Goal: Task Accomplishment & Management: Use online tool/utility

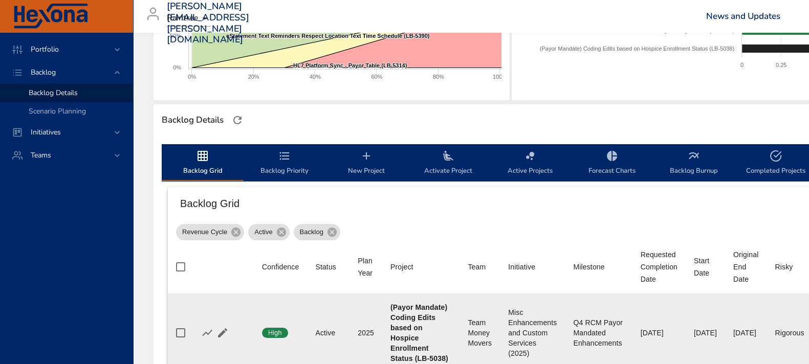
scroll to position [255, 0]
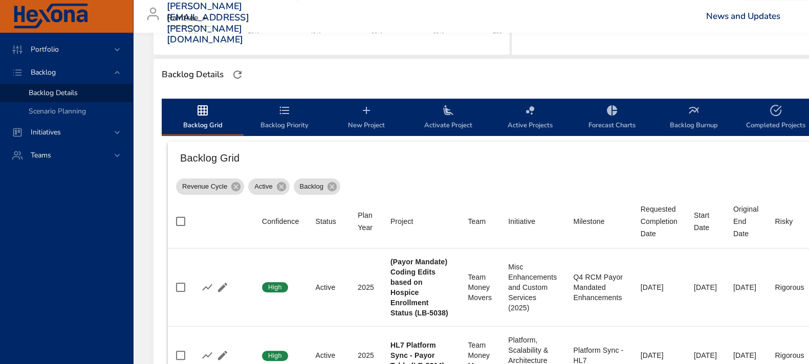
click at [283, 116] on span "Backlog Priority" at bounding box center [285, 117] width 70 height 27
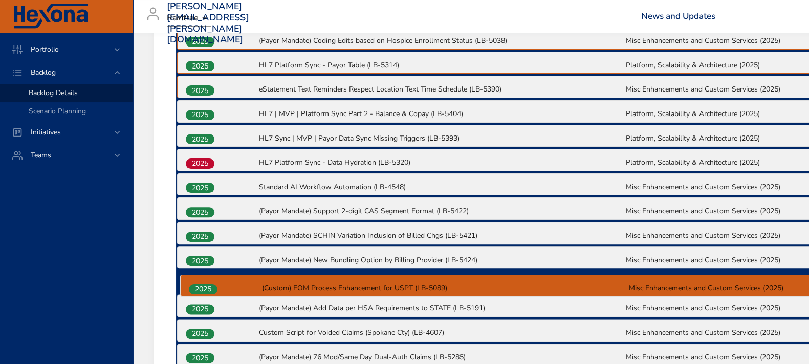
scroll to position [406, 0]
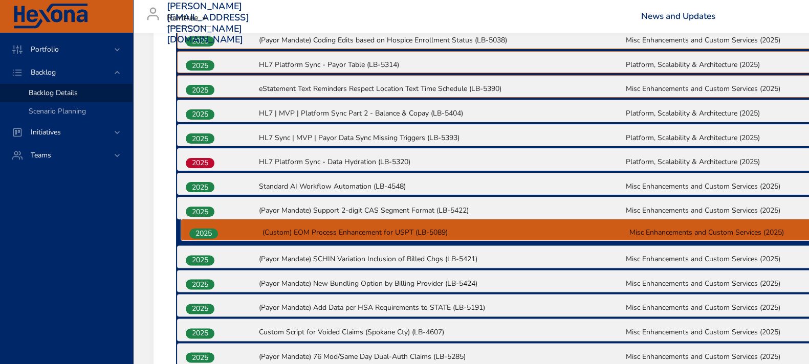
drag, startPoint x: 202, startPoint y: 331, endPoint x: 205, endPoint y: 232, distance: 99.4
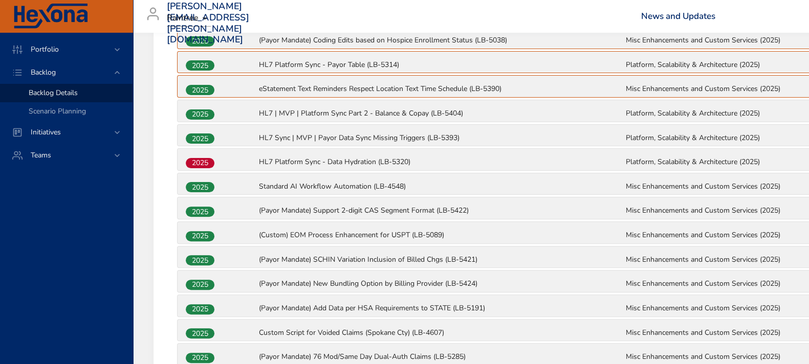
click at [208, 212] on span "2025" at bounding box center [200, 212] width 29 height 11
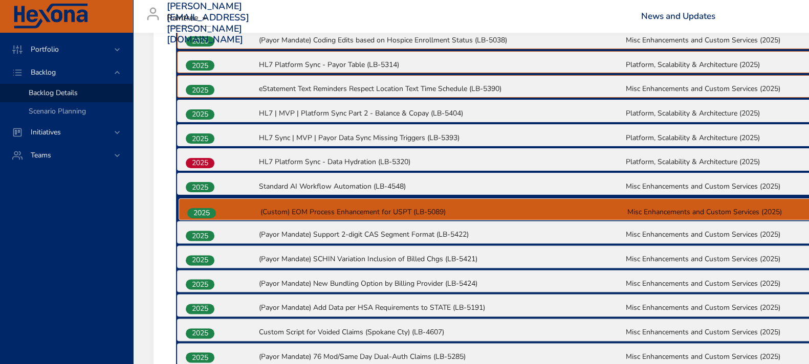
drag, startPoint x: 203, startPoint y: 237, endPoint x: 206, endPoint y: 209, distance: 27.3
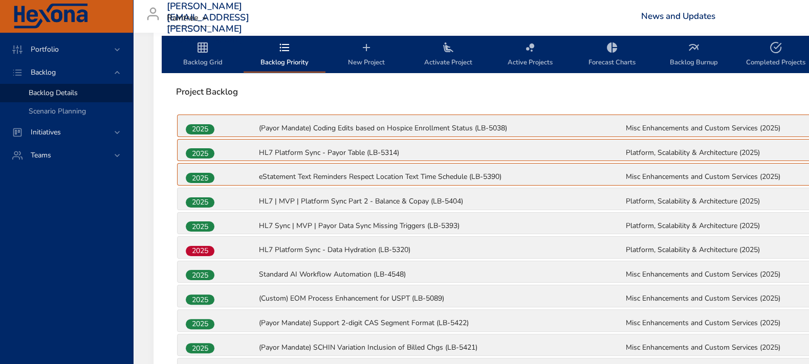
scroll to position [214, 0]
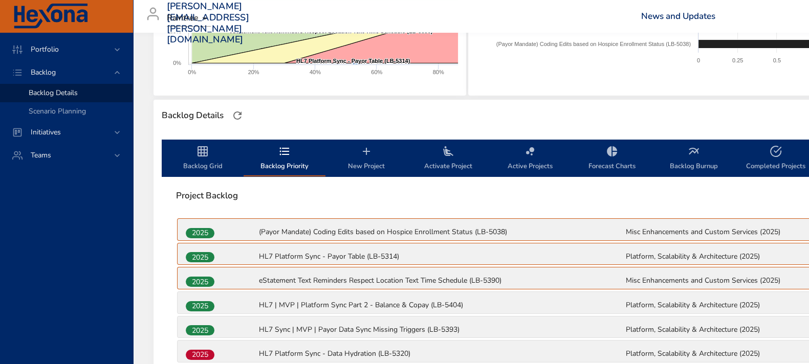
click at [196, 158] on span "Backlog Grid" at bounding box center [203, 158] width 70 height 27
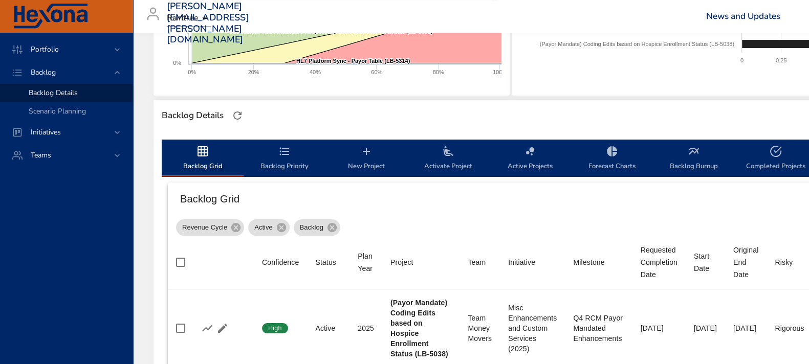
click at [287, 163] on span "Backlog Priority" at bounding box center [285, 158] width 70 height 27
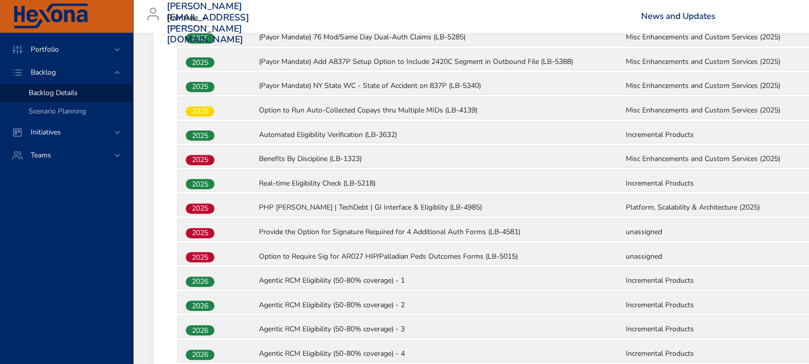
scroll to position [727, 0]
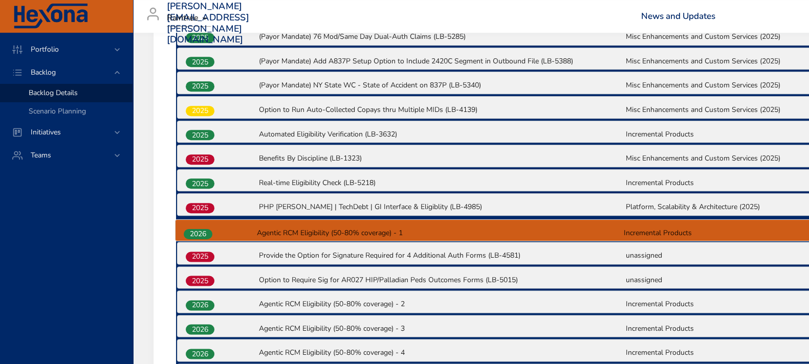
drag, startPoint x: 204, startPoint y: 278, endPoint x: 202, endPoint y: 231, distance: 47.7
click at [202, 231] on div "2025 (Payor Mandate) Coding Edits based on Hospice Enrollment Status (LB-5038) …" at bounding box center [625, 308] width 898 height 1206
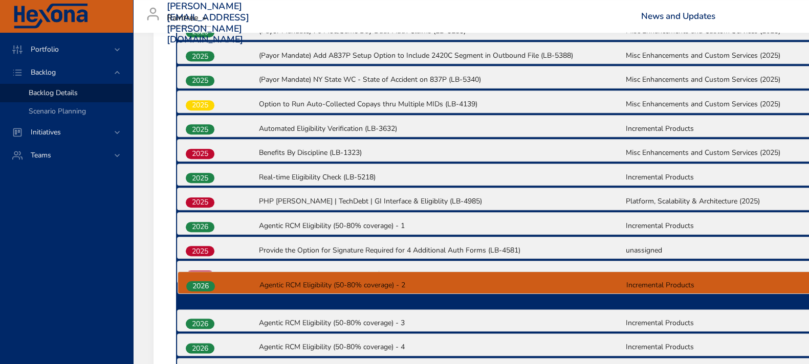
scroll to position [735, 0]
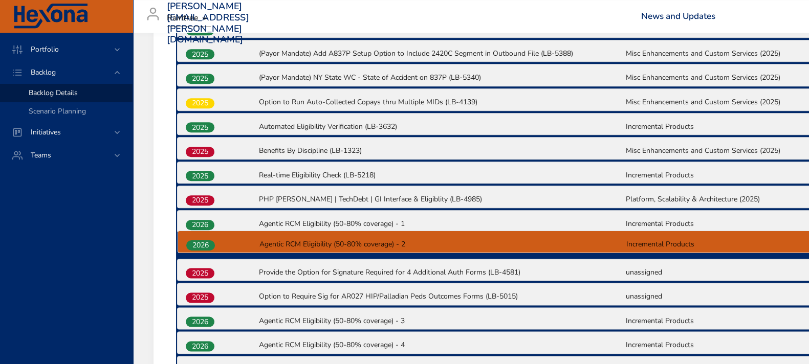
drag, startPoint x: 203, startPoint y: 304, endPoint x: 203, endPoint y: 245, distance: 58.9
click at [203, 245] on div "2025 (Payor Mandate) Coding Edits based on Hospice Enrollment Status (LB-5038) …" at bounding box center [625, 300] width 898 height 1206
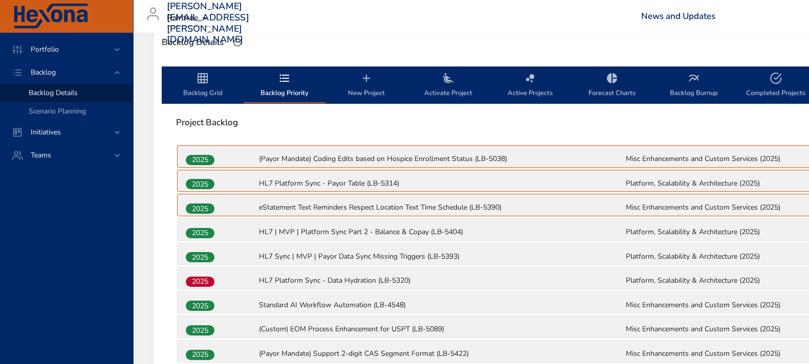
scroll to position [287, 0]
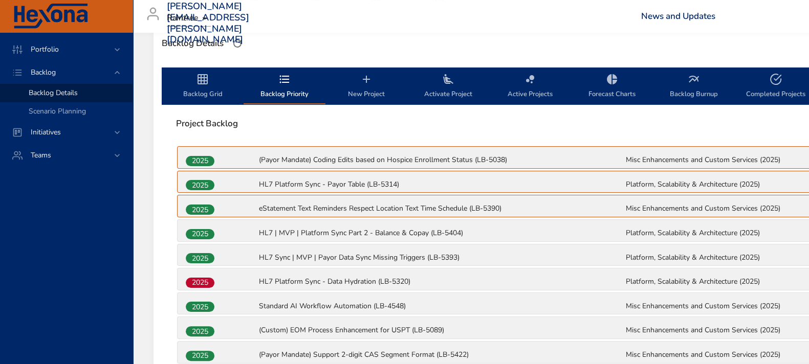
click at [197, 93] on span "Backlog Grid" at bounding box center [203, 86] width 70 height 27
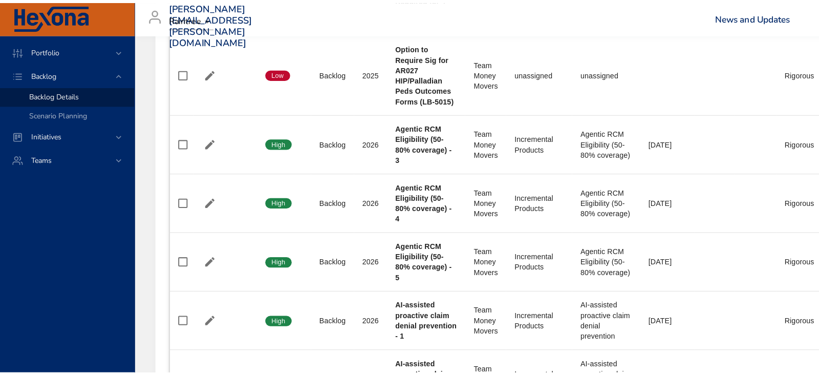
scroll to position [2075, 0]
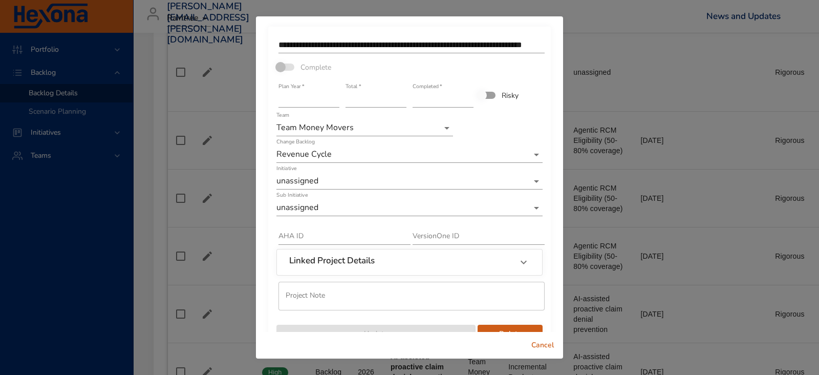
click at [331, 103] on input "****" at bounding box center [308, 99] width 61 height 16
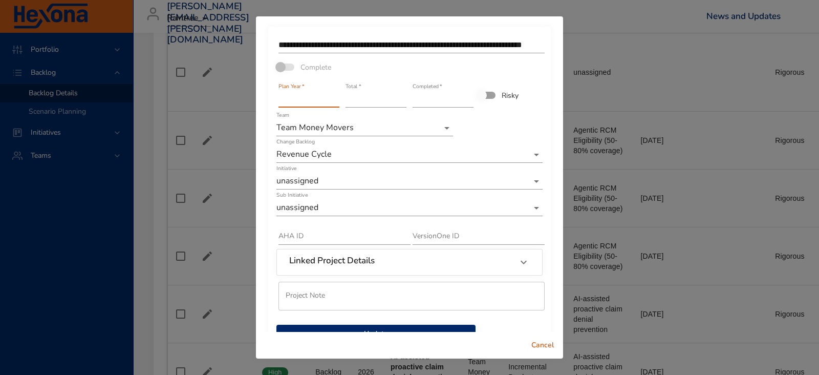
click at [332, 96] on input "****" at bounding box center [308, 99] width 61 height 16
type input "****"
click at [332, 95] on input "****" at bounding box center [308, 99] width 61 height 16
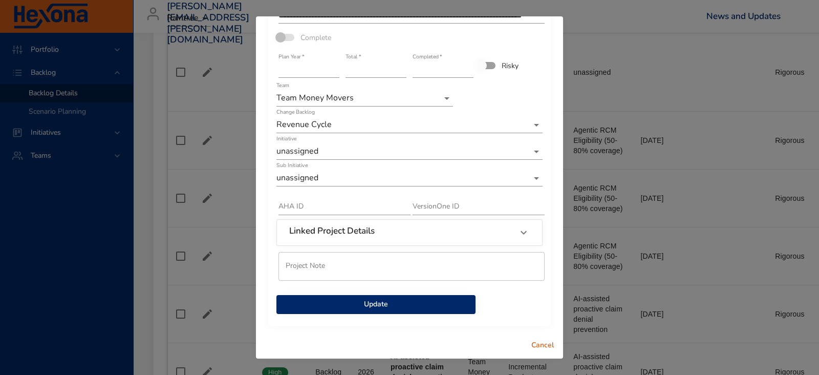
click at [395, 307] on span "Update" at bounding box center [376, 304] width 183 height 13
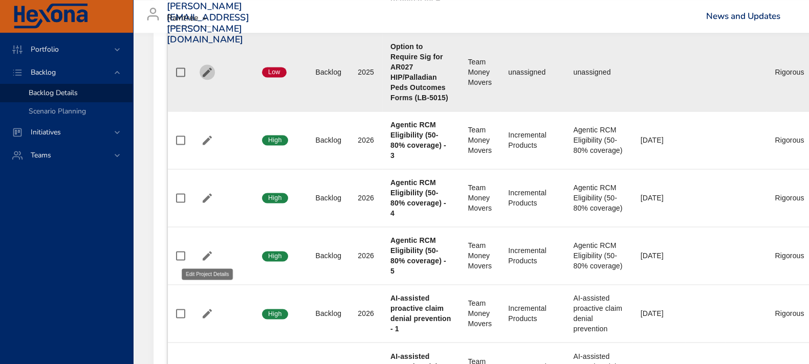
click at [205, 78] on icon "button" at bounding box center [207, 72] width 12 height 12
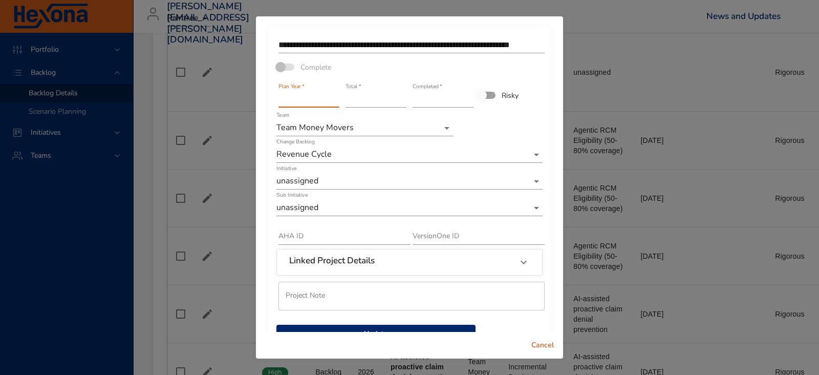
type input "****"
click at [333, 97] on input "****" at bounding box center [308, 99] width 61 height 16
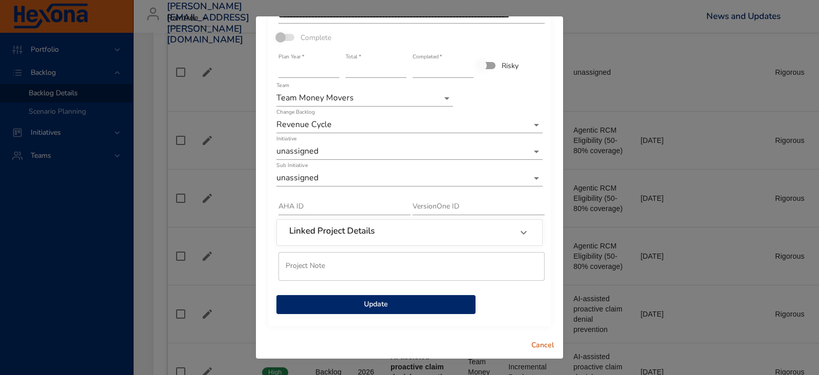
click at [361, 298] on span "Update" at bounding box center [376, 304] width 183 height 13
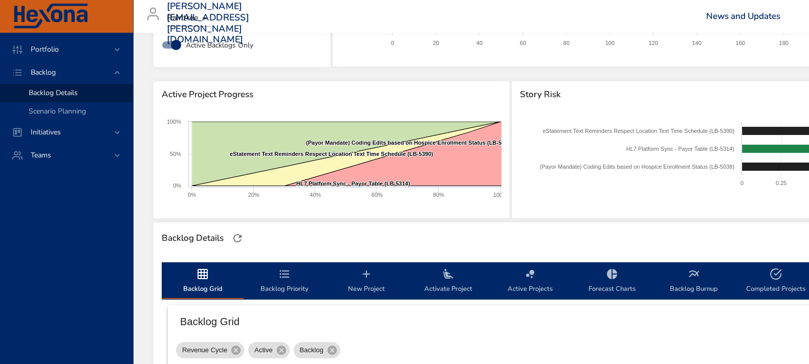
scroll to position [255, 0]
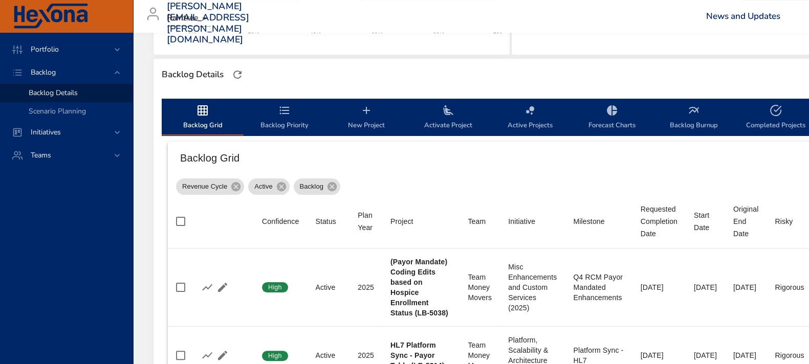
click at [282, 126] on span "Backlog Priority" at bounding box center [285, 117] width 70 height 27
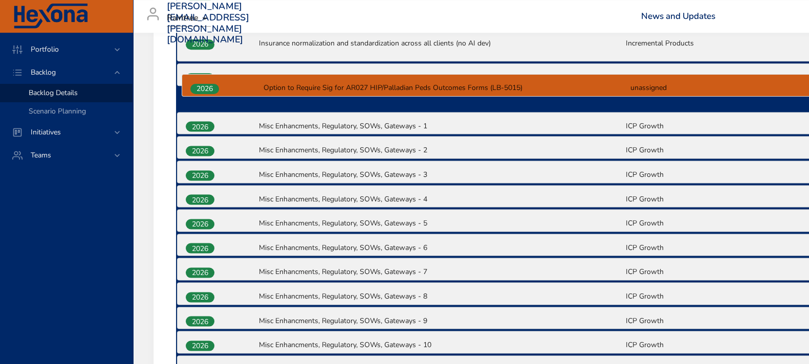
scroll to position [1153, 0]
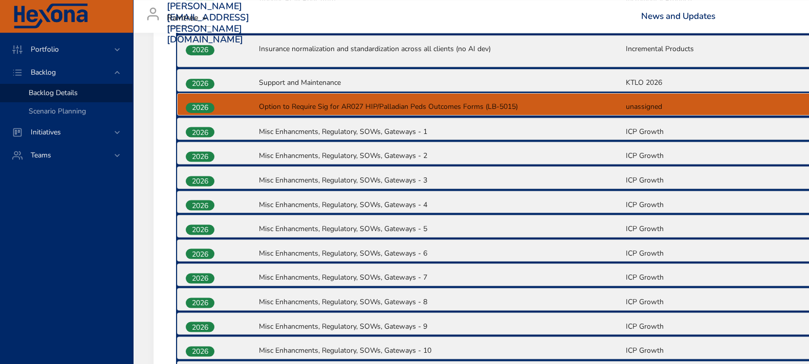
drag, startPoint x: 203, startPoint y: 195, endPoint x: 203, endPoint y: 109, distance: 86.0
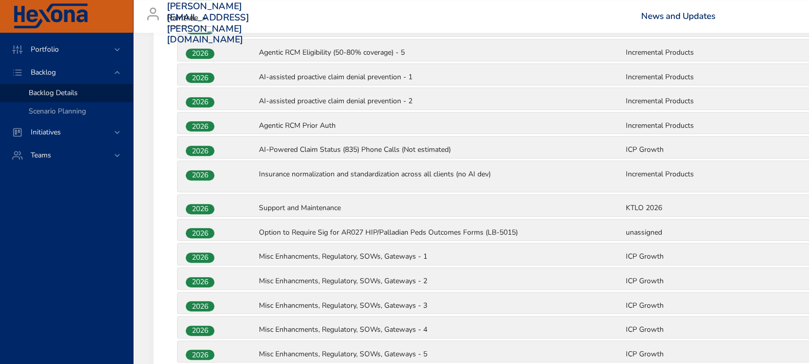
scroll to position [1025, 0]
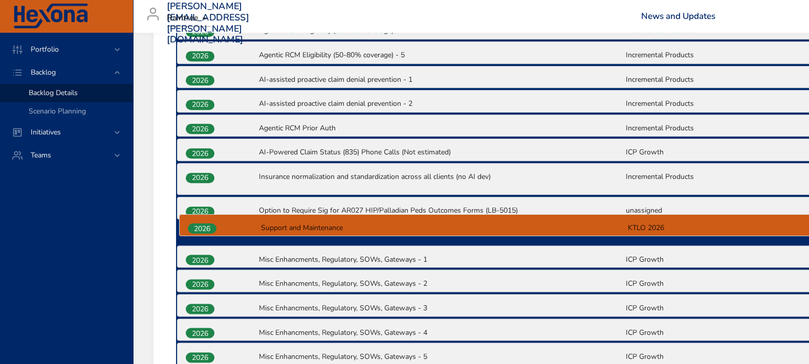
drag, startPoint x: 197, startPoint y: 205, endPoint x: 200, endPoint y: 231, distance: 26.7
click at [200, 231] on div "2025 (Payor Mandate) Coding Edits based on Hospice Enrollment Status (LB-5038) …" at bounding box center [625, 10] width 898 height 1206
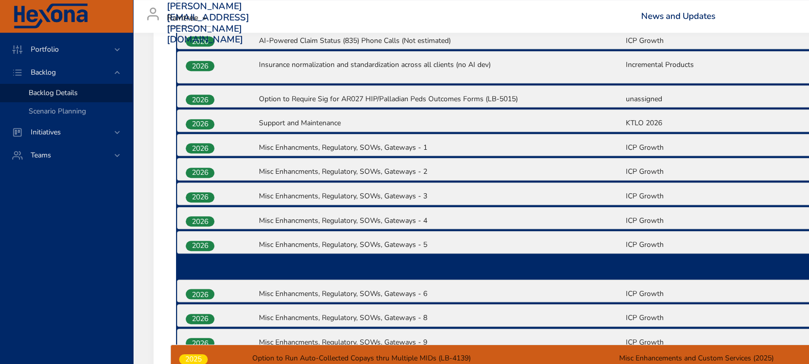
scroll to position [1122, 0]
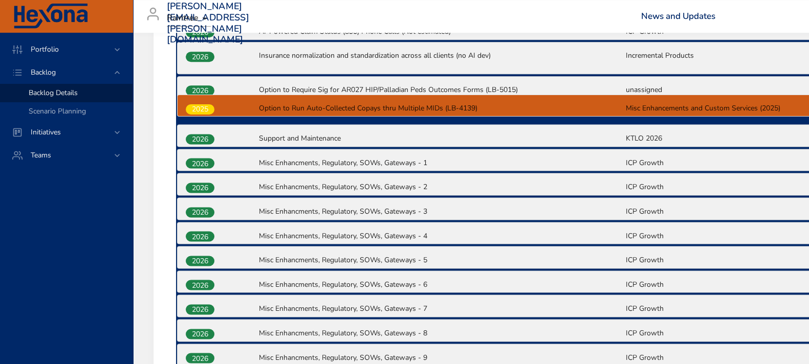
drag, startPoint x: 204, startPoint y: 132, endPoint x: 204, endPoint y: 114, distance: 17.4
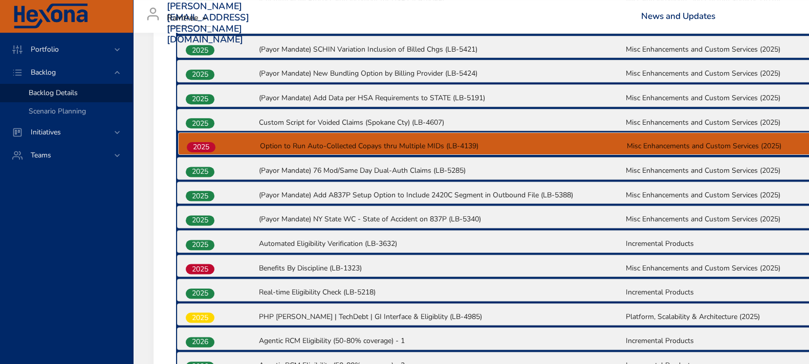
scroll to position [617, 0]
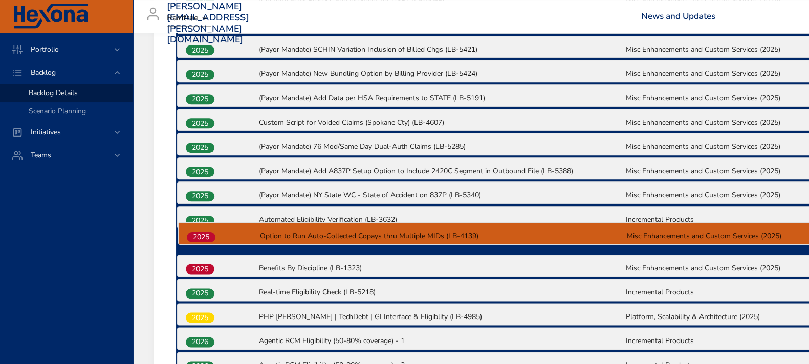
drag, startPoint x: 197, startPoint y: 302, endPoint x: 198, endPoint y: 236, distance: 66.0
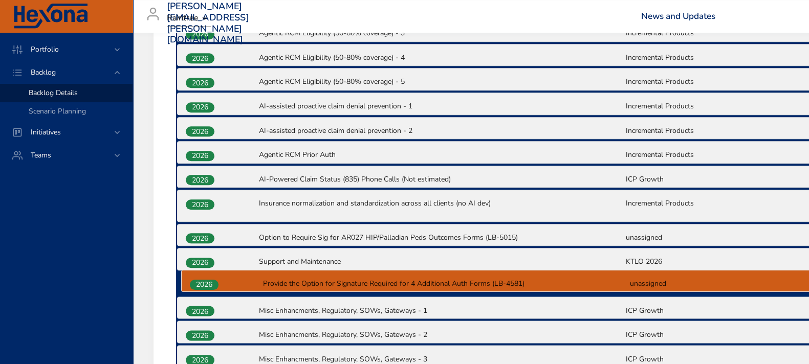
scroll to position [976, 0]
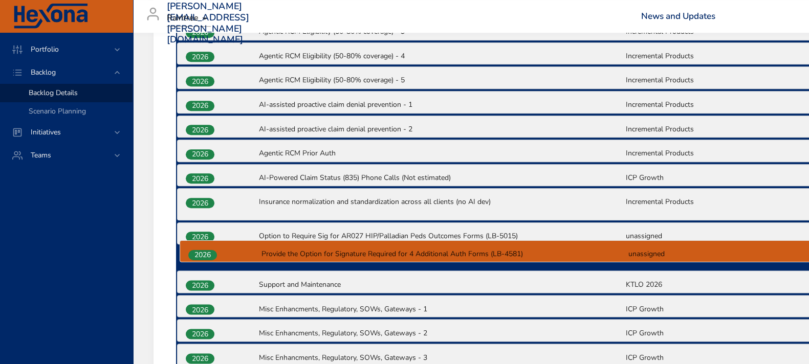
drag, startPoint x: 205, startPoint y: 196, endPoint x: 207, endPoint y: 258, distance: 62.5
click at [207, 258] on div "2025 (Payor Mandate) Coding Edits based on Hospice Enrollment Status (LB-5038) …" at bounding box center [625, 59] width 898 height 1206
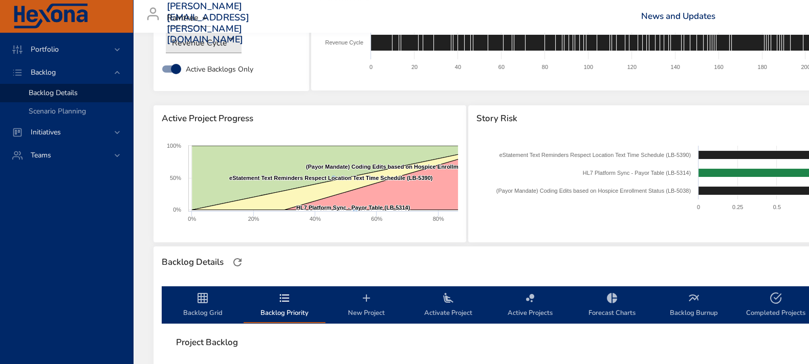
scroll to position [208, 0]
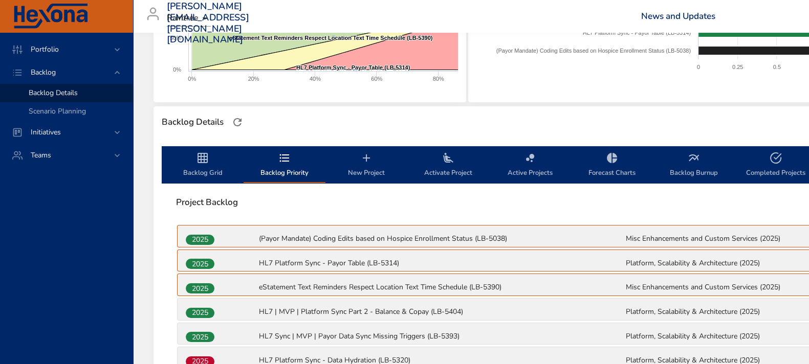
click at [201, 170] on span "Backlog Grid" at bounding box center [203, 165] width 70 height 27
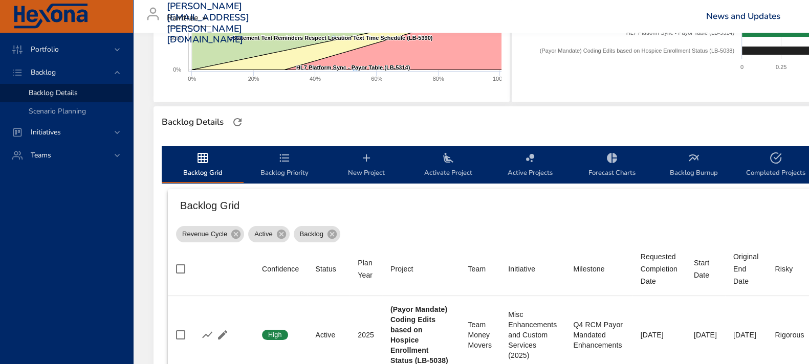
scroll to position [0, 0]
